Goal: Communication & Community: Answer question/provide support

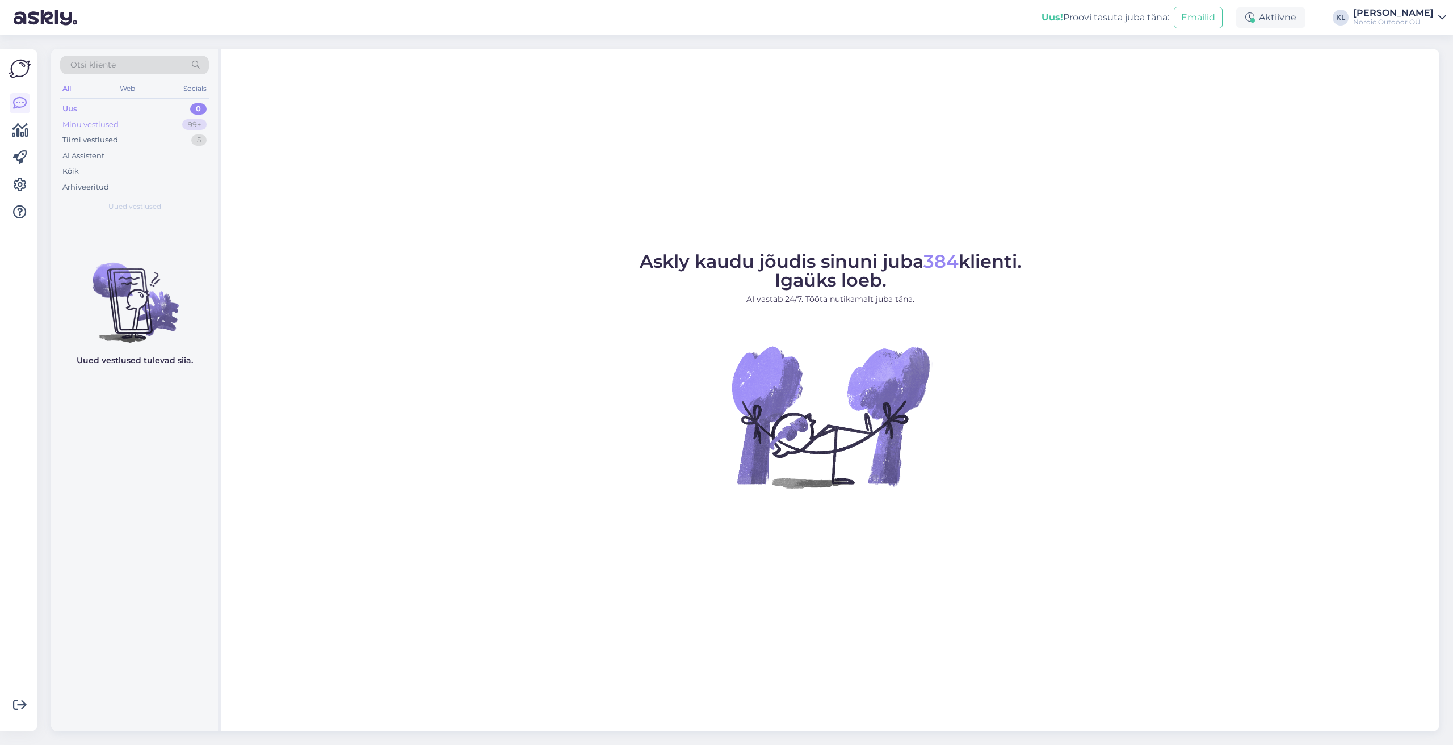
click at [68, 121] on div "Minu vestlused" at bounding box center [90, 124] width 56 height 11
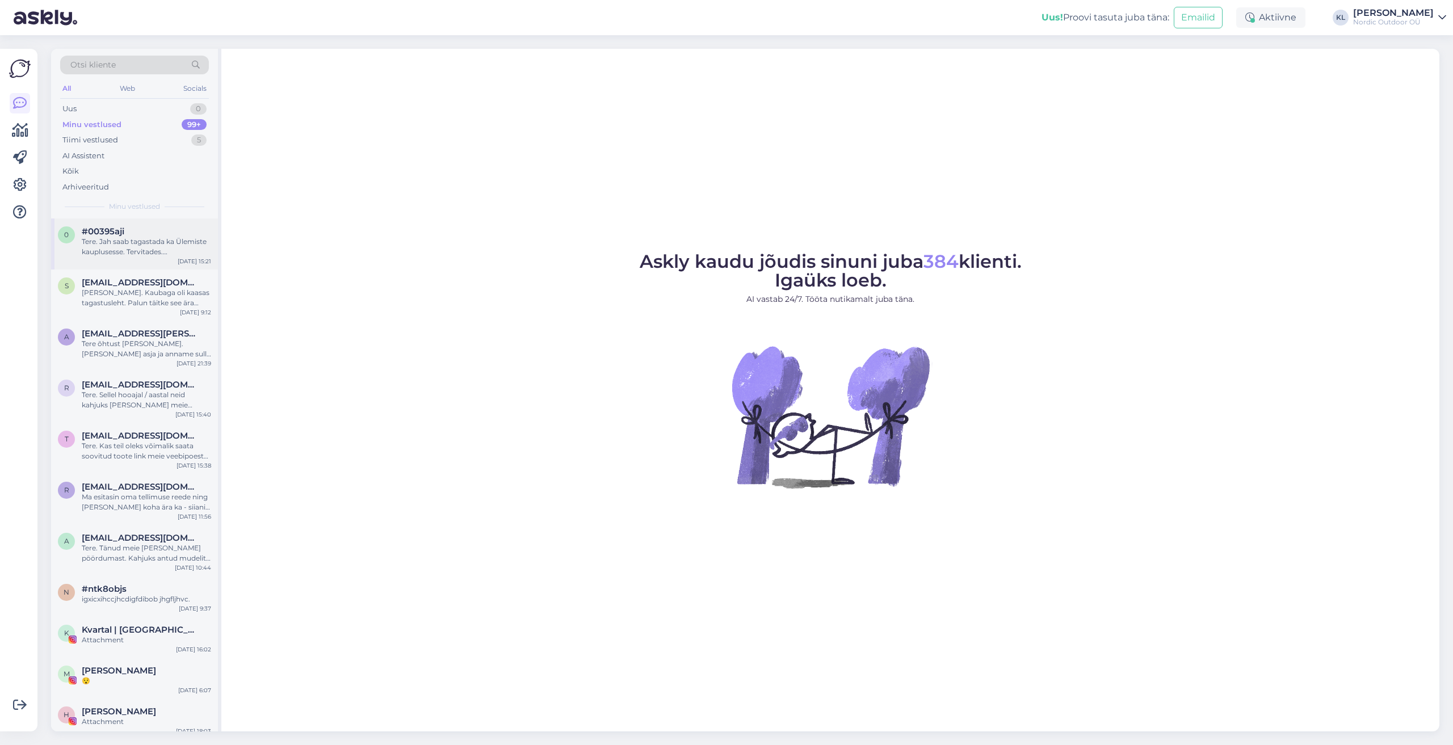
click at [121, 246] on div "Tere. Jah saab tagastada ka Ülemiste kauplusesse. Tervitades. [PERSON_NAME]" at bounding box center [146, 247] width 129 height 20
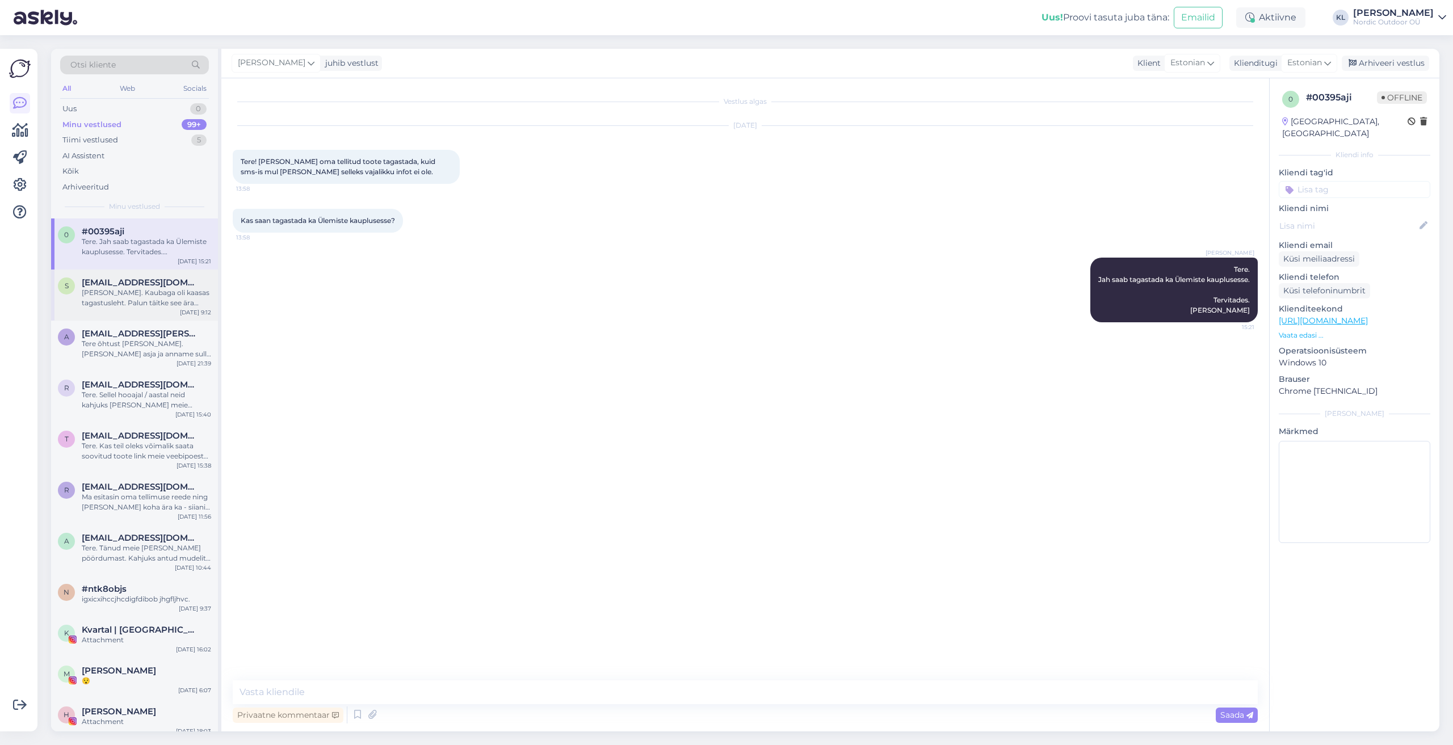
click at [118, 292] on div "[PERSON_NAME]. Kaubaga oli kaasas tagastusleht. Palun täitke see ära antud soov…" at bounding box center [146, 298] width 129 height 20
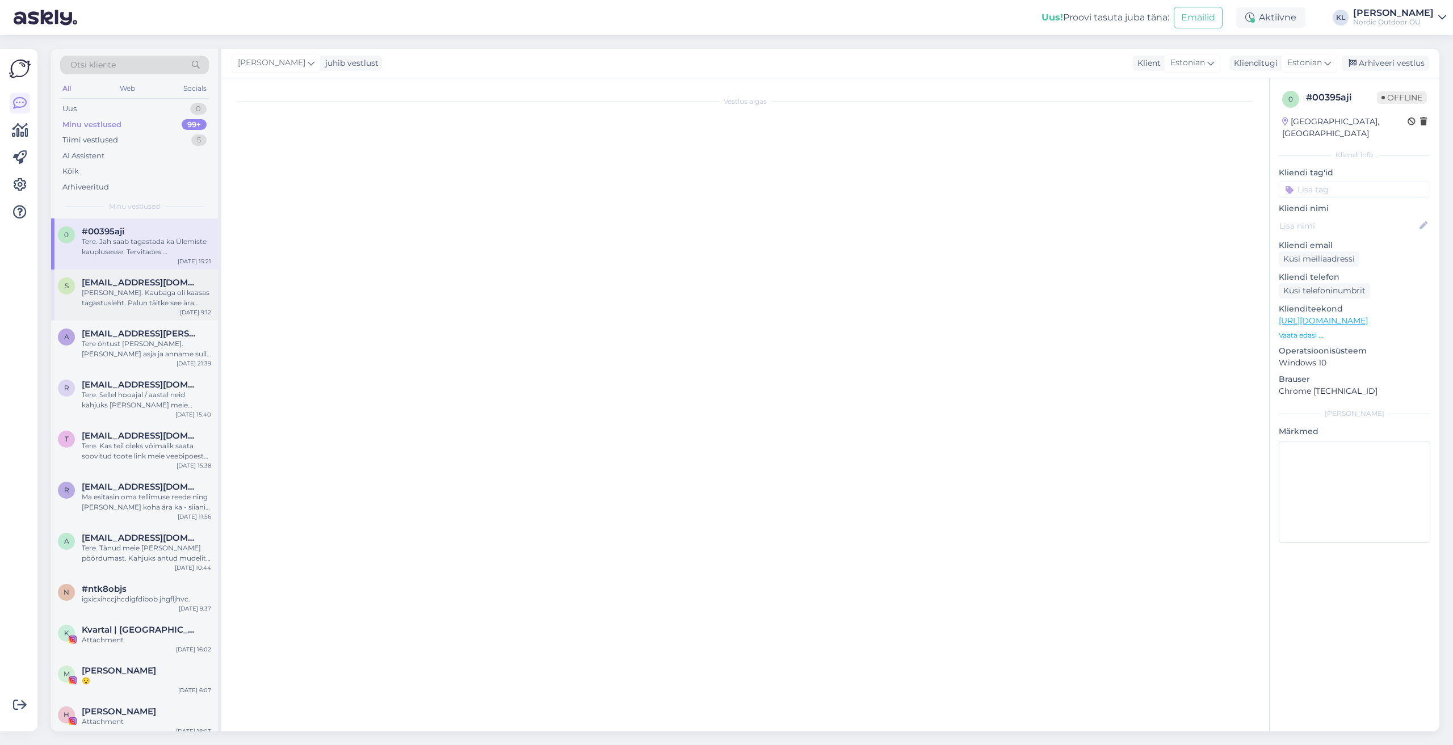
scroll to position [16, 0]
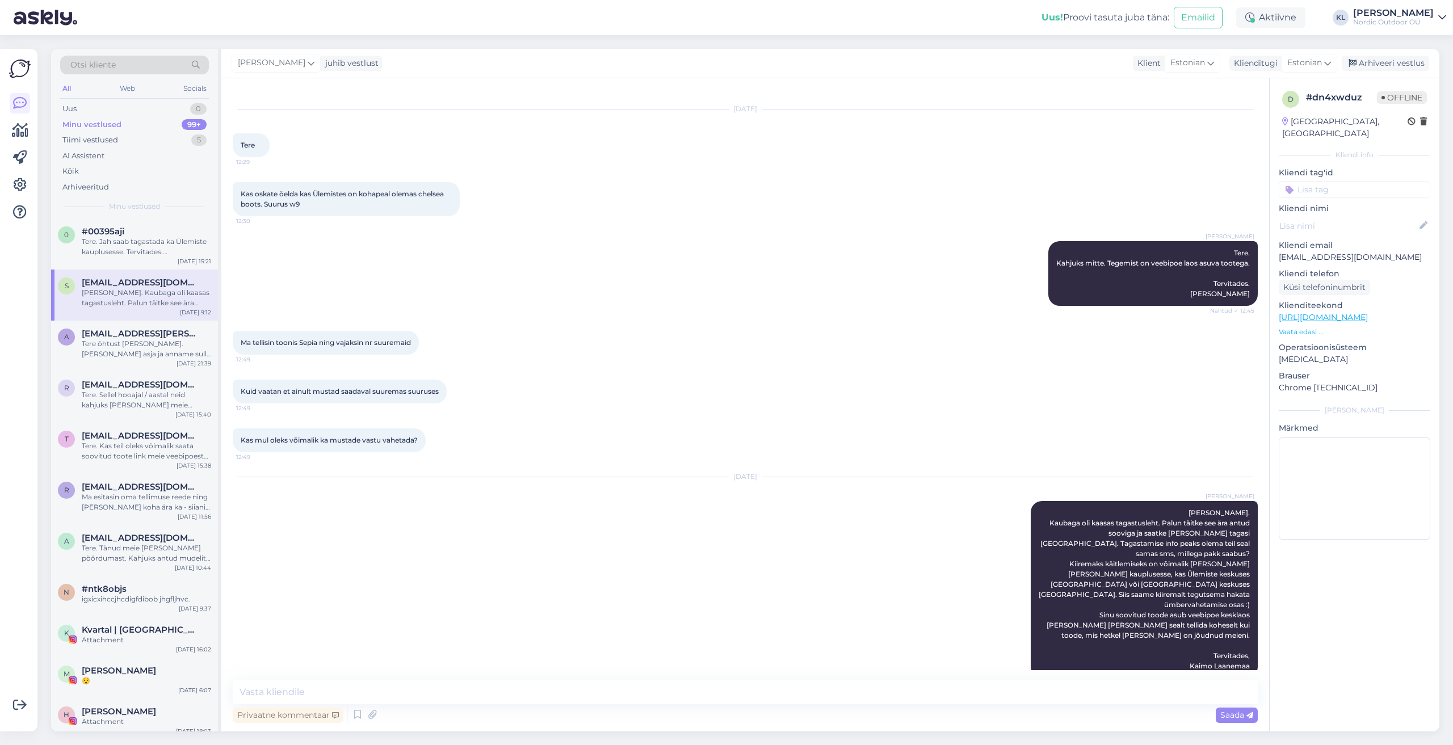
click at [135, 284] on span "[EMAIL_ADDRESS][DOMAIN_NAME]" at bounding box center [141, 283] width 118 height 10
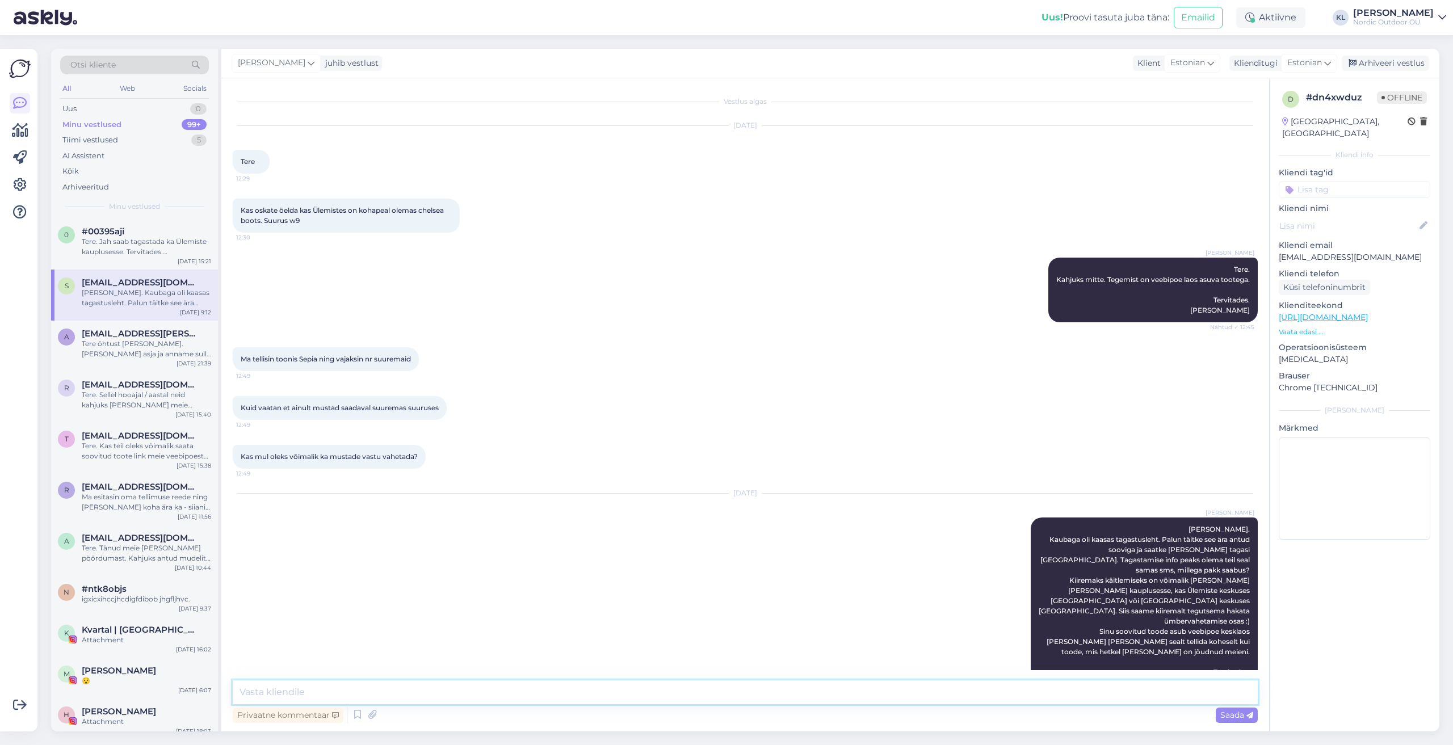
click at [268, 693] on textarea at bounding box center [745, 693] width 1025 height 24
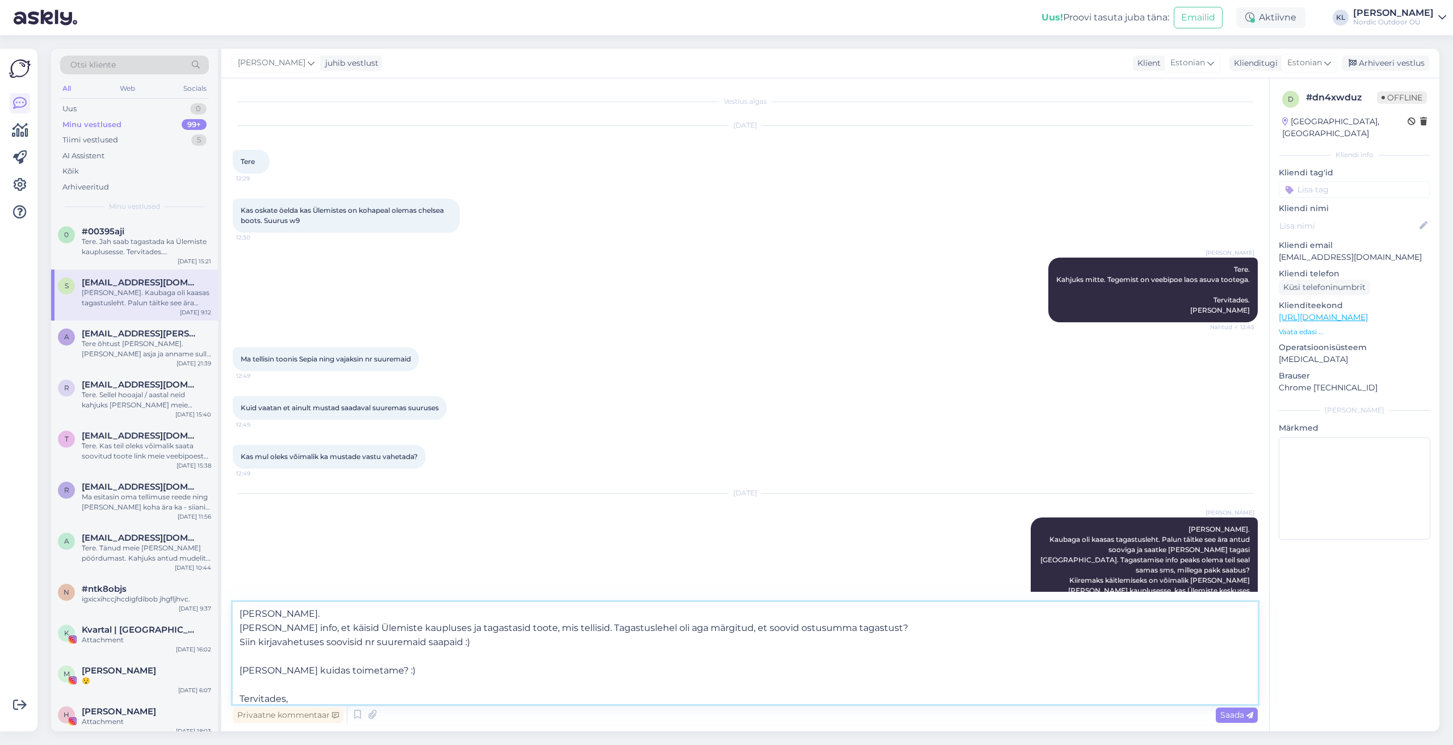
scroll to position [14, 0]
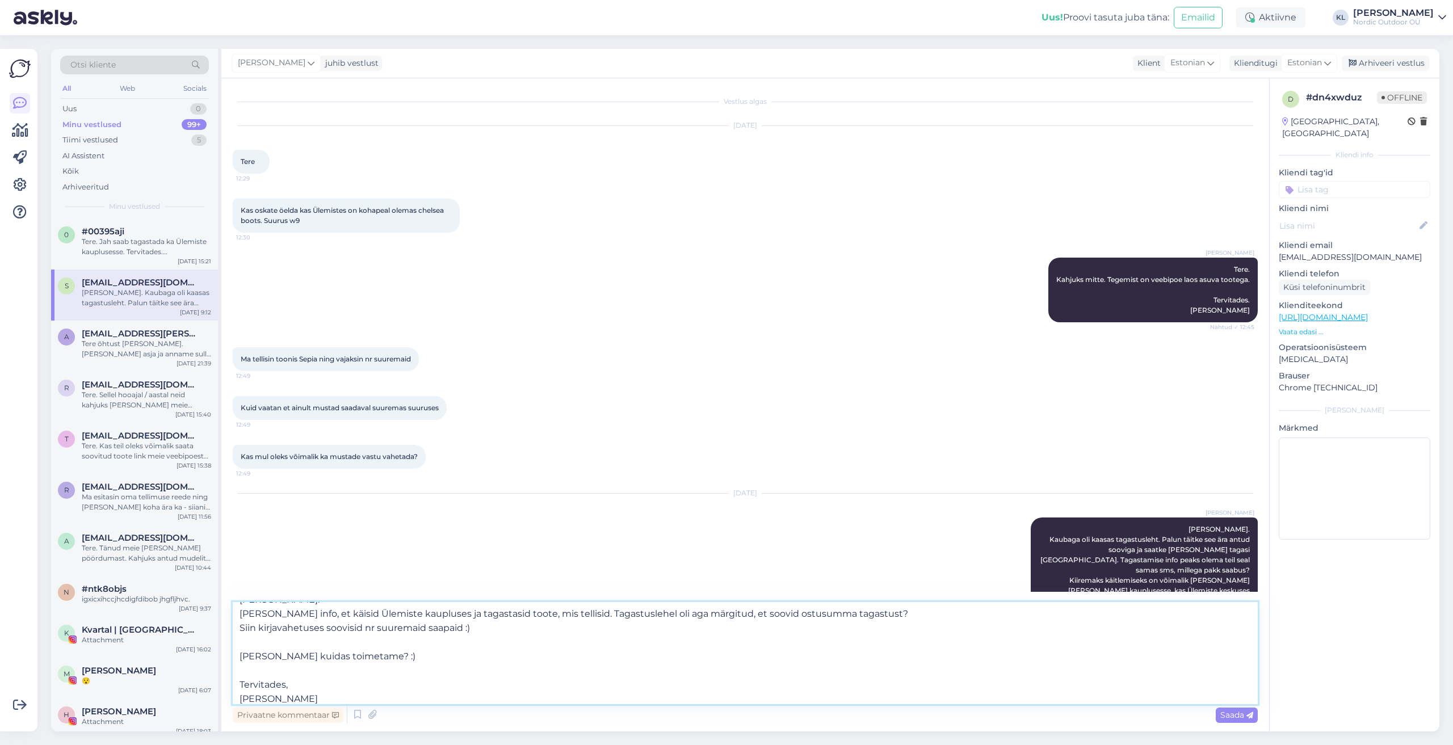
type textarea "[PERSON_NAME]. [PERSON_NAME] info, et käisid Ülemiste kaupluses ja tagastasid t…"
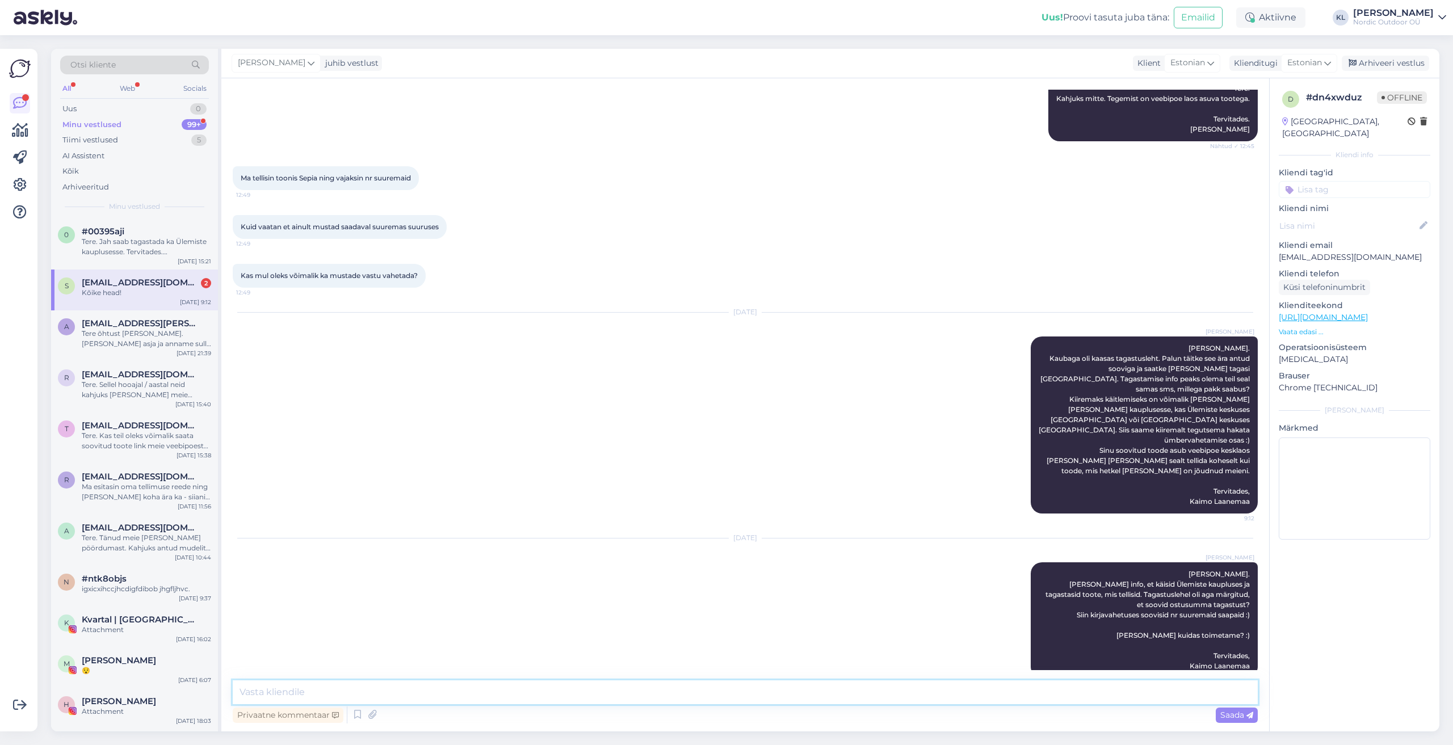
scroll to position [320, 0]
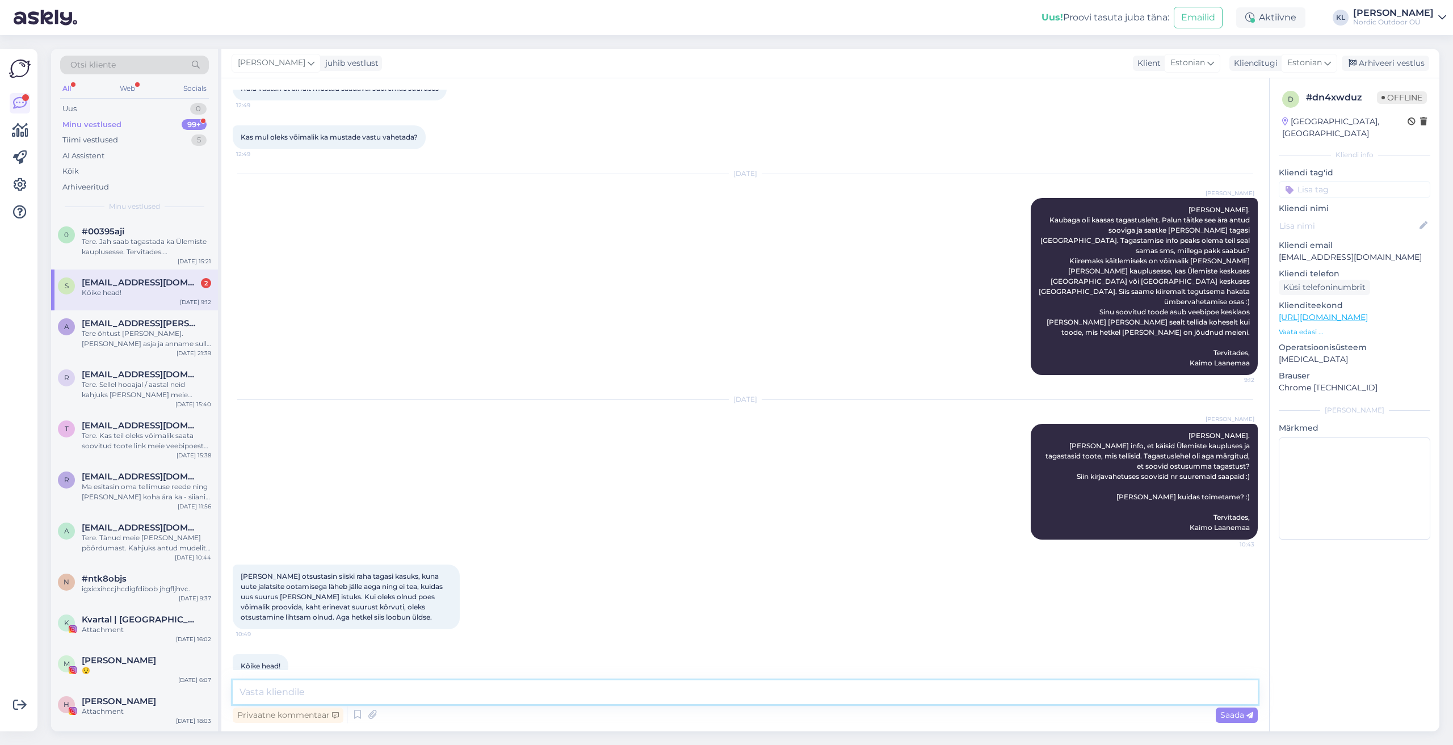
click at [289, 698] on textarea at bounding box center [745, 693] width 1025 height 24
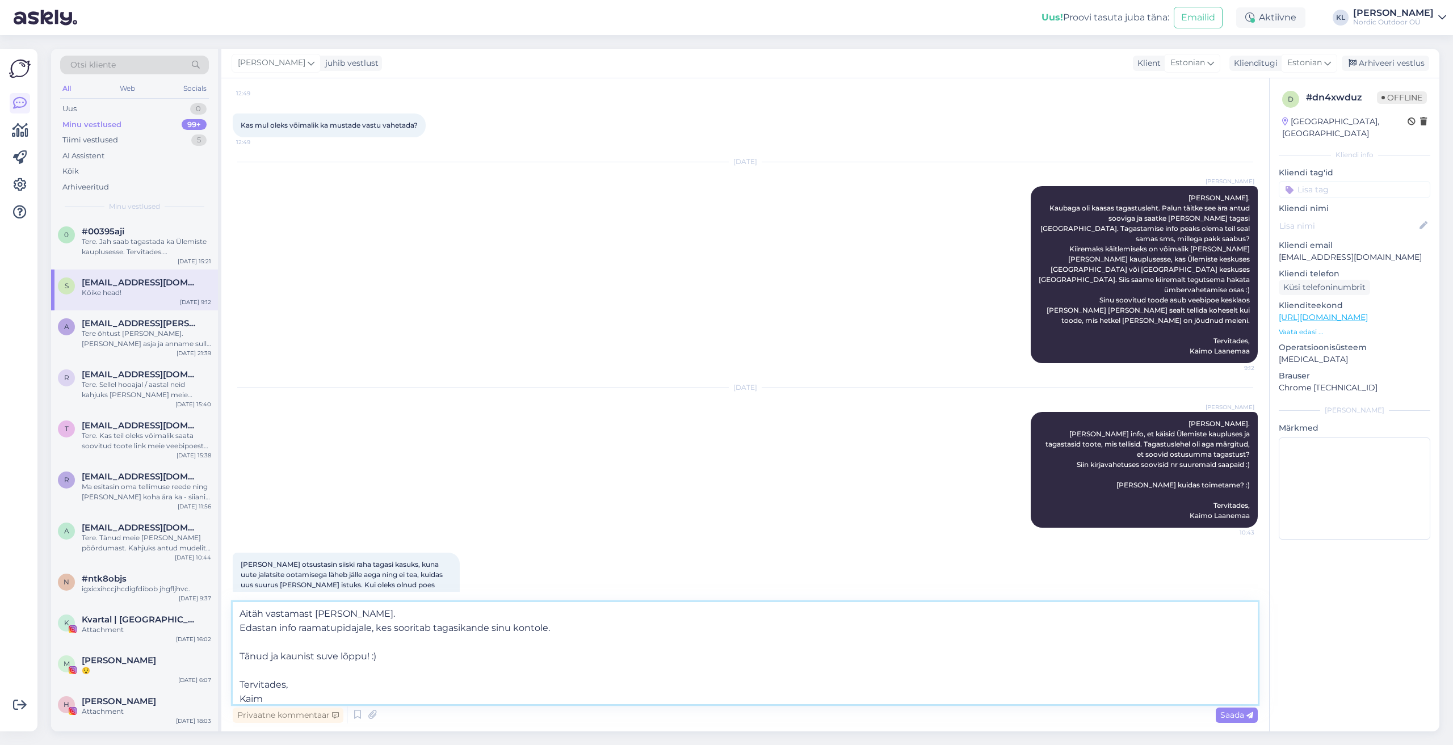
type textarea "Aitäh vastamast [PERSON_NAME]. Edastan info raamatupidajale, kes sooritab tagas…"
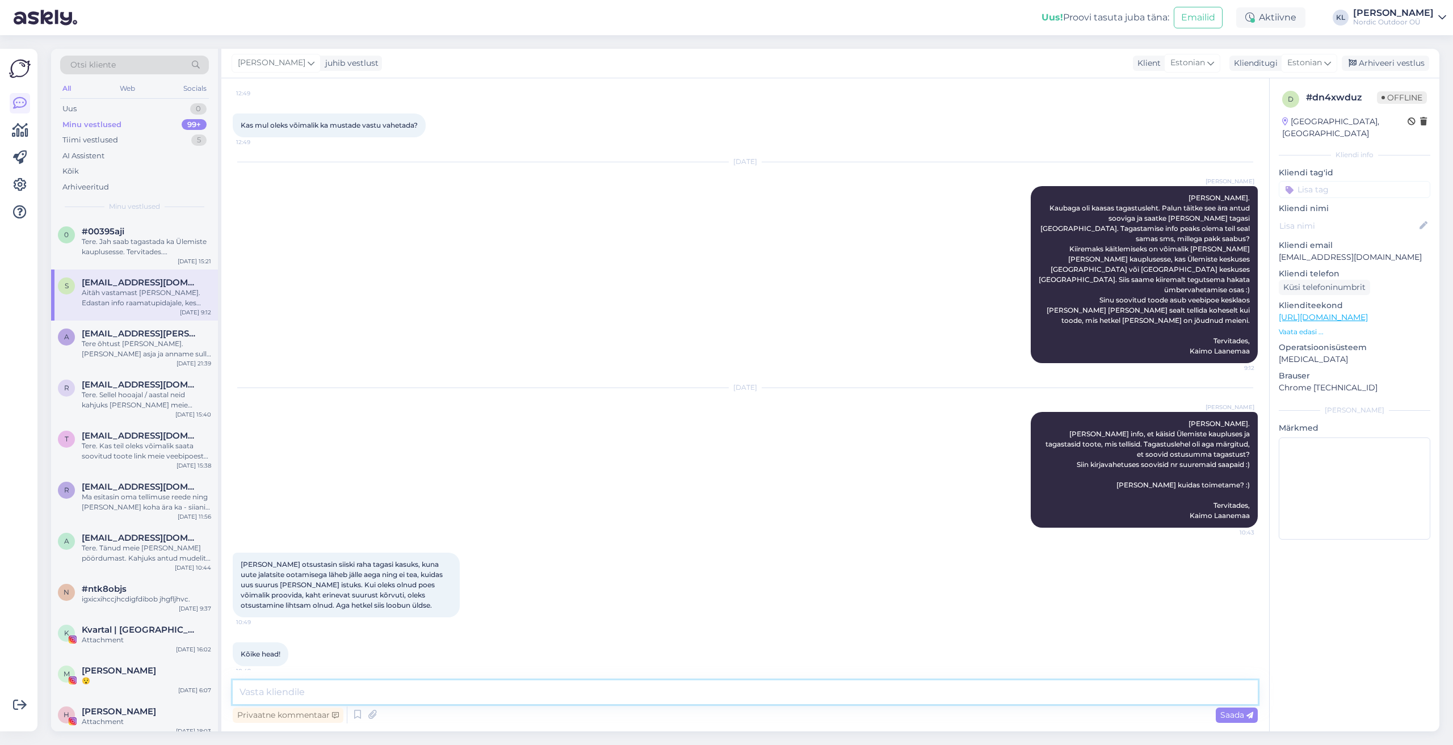
scroll to position [440, 0]
